Goal: Find specific page/section: Find specific page/section

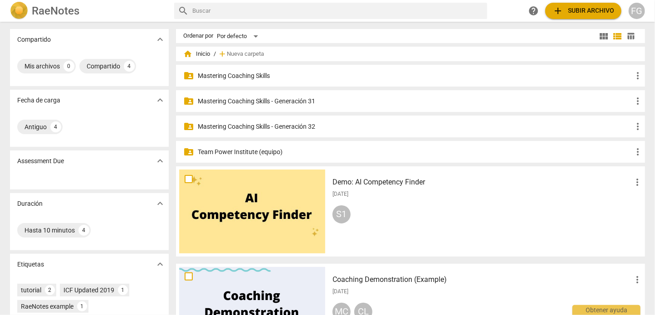
click at [264, 103] on p "Mastering Coaching Skills - Generación 31" at bounding box center [415, 102] width 435 height 10
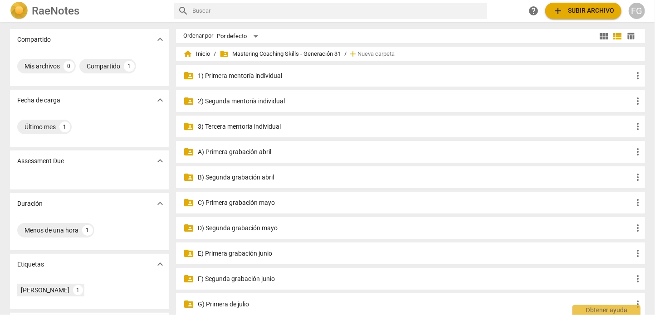
click at [231, 101] on p "2) Segunda mentoría individual" at bounding box center [415, 102] width 435 height 10
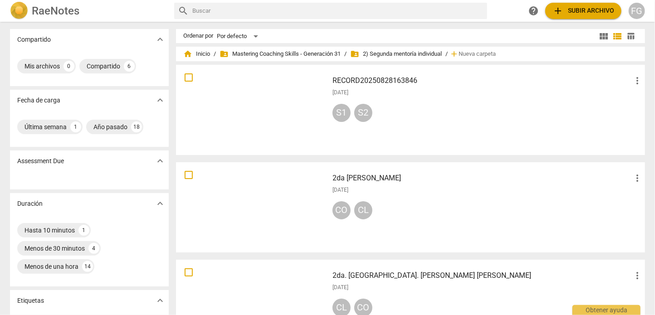
click at [628, 37] on span "table_chart" at bounding box center [631, 36] width 9 height 9
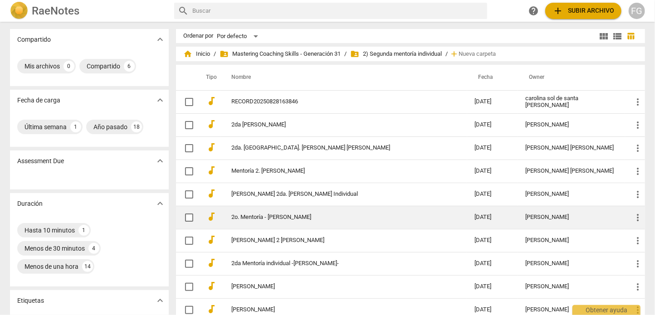
click at [542, 217] on div "[PERSON_NAME]" at bounding box center [571, 217] width 93 height 7
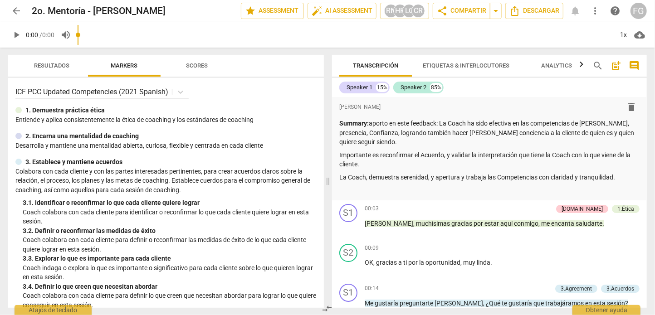
click at [639, 65] on span "comment" at bounding box center [634, 65] width 11 height 11
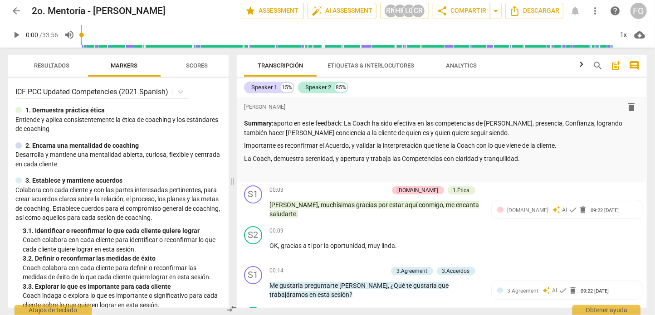
scroll to position [45, 0]
